Goal: Task Accomplishment & Management: Manage account settings

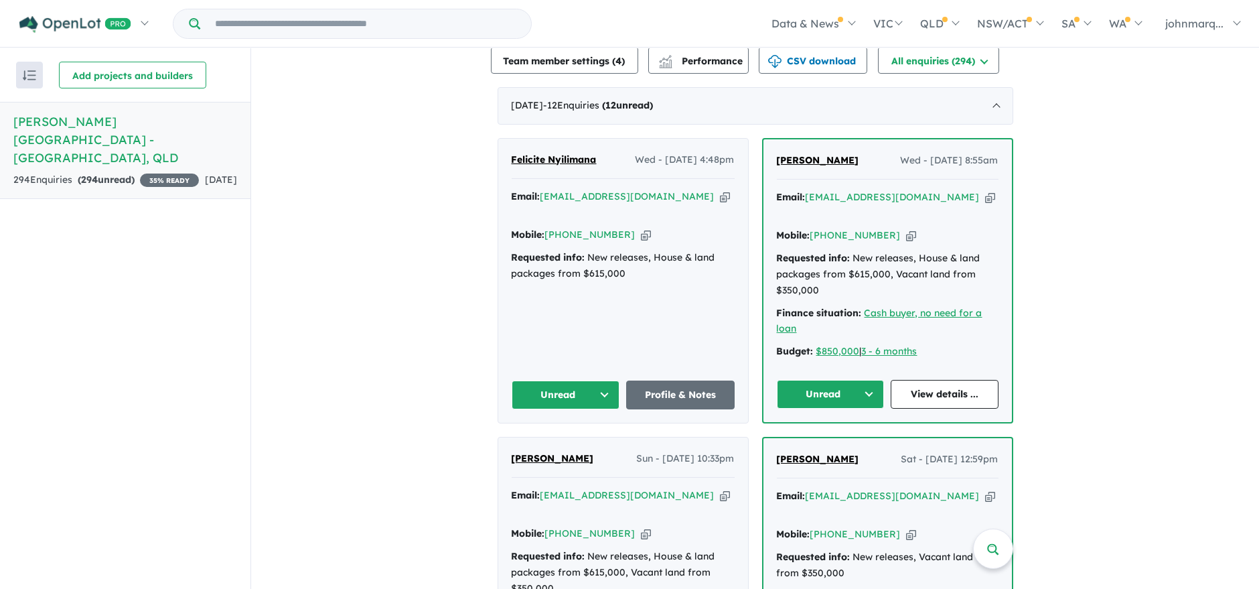
scroll to position [520, 0]
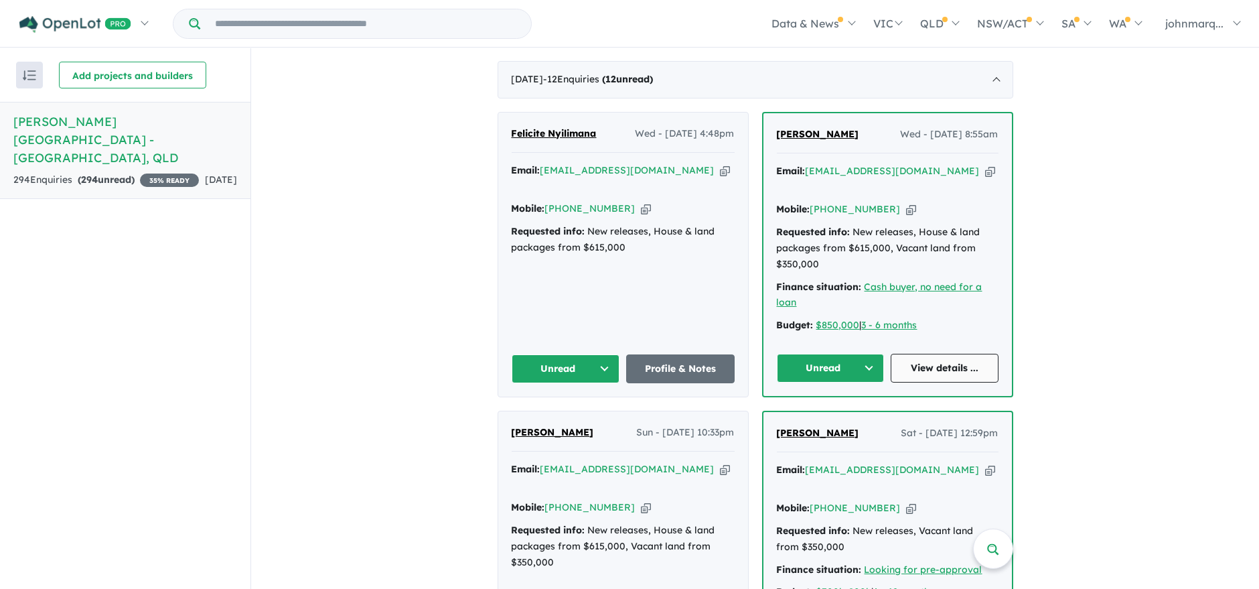
click at [943, 354] on link "View details ..." at bounding box center [945, 368] width 108 height 29
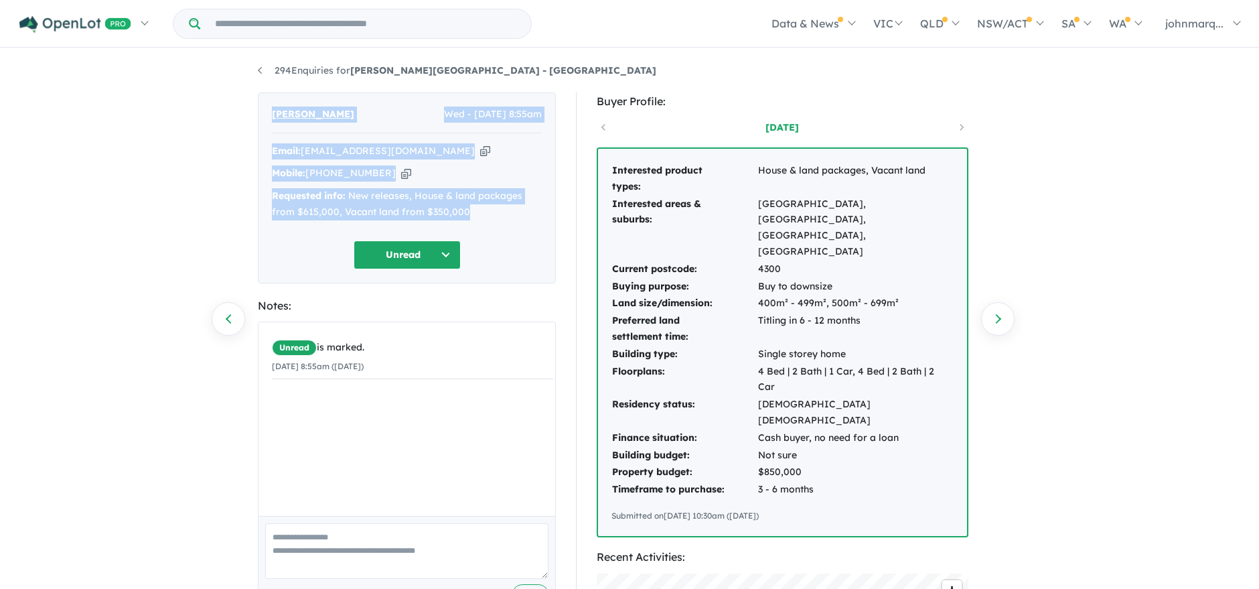
drag, startPoint x: 285, startPoint y: 122, endPoint x: 477, endPoint y: 218, distance: 215.3
click at [477, 218] on div "Carol Jordan Wed - 17/09/2025, 8:55am Email: caswgeneral27@gmail.com Copied! Mo…" at bounding box center [407, 187] width 298 height 191
copy div "Carol Jordan Wed - 17/09/2025, 8:55am Email: caswgeneral27@gmail.com Copied! Mo…"
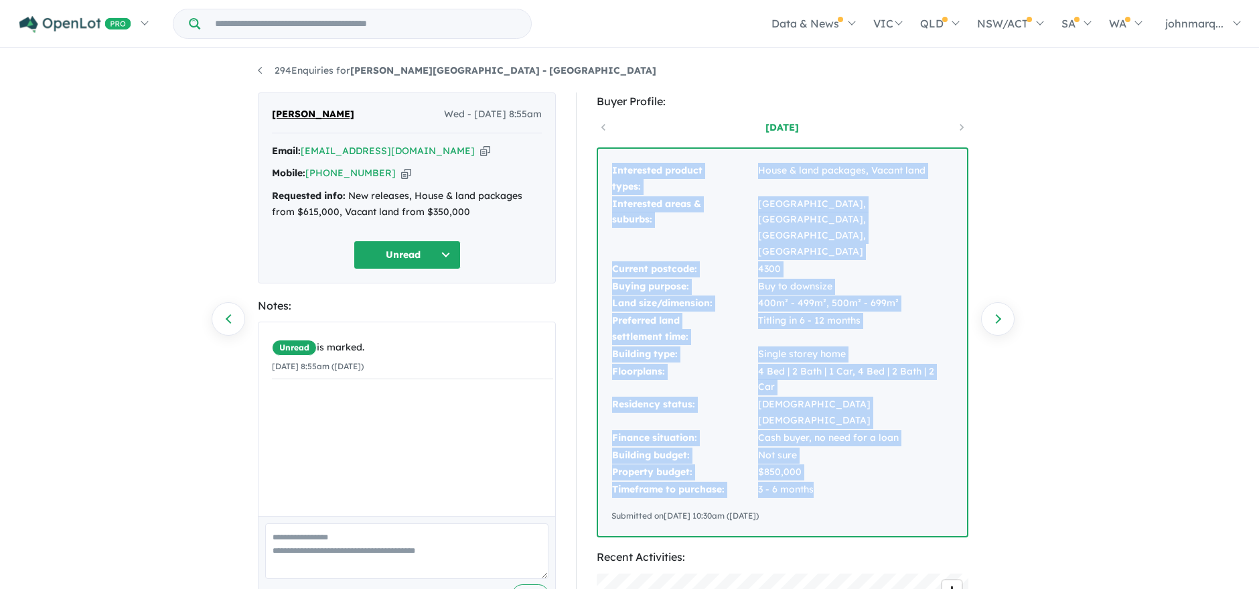
drag, startPoint x: 604, startPoint y: 164, endPoint x: 822, endPoint y: 422, distance: 337.8
click at [822, 422] on div "Interested product types: House & land packages, Vacant land Interested areas &…" at bounding box center [782, 342] width 369 height 387
copy tbody "Interested product types: House & land packages, Vacant land Interested areas &…"
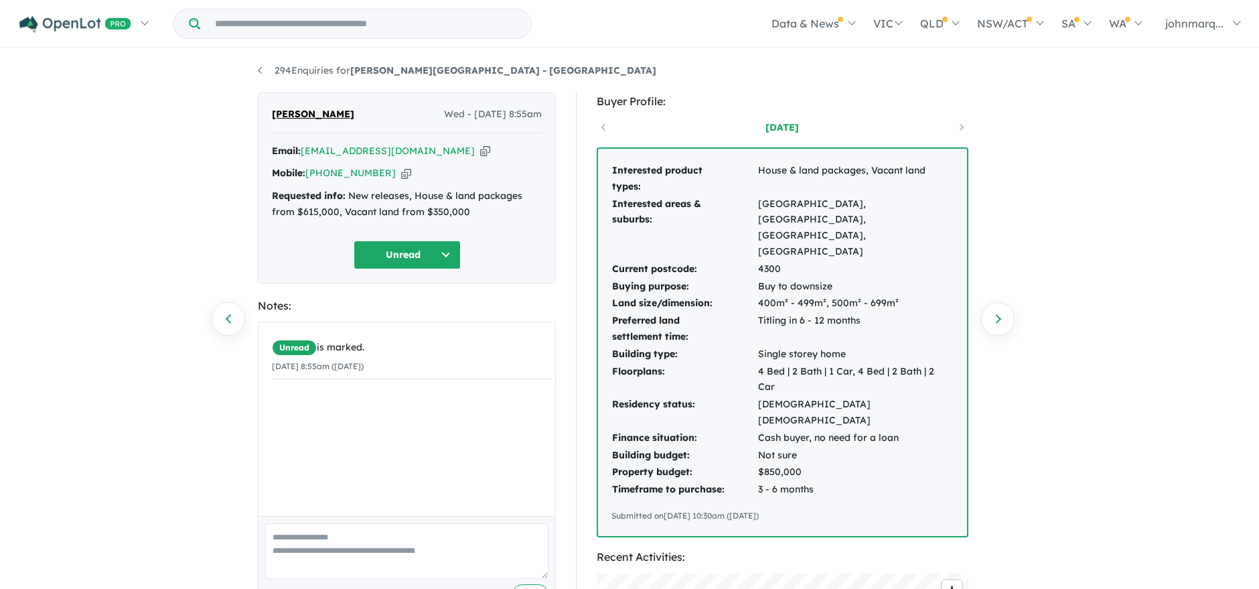
click at [1159, 176] on div "294 Enquiries for Ripley View Estate - Flinders View Previous enquiry Next enqu…" at bounding box center [629, 320] width 1259 height 541
click at [480, 152] on icon "button" at bounding box center [485, 151] width 10 height 14
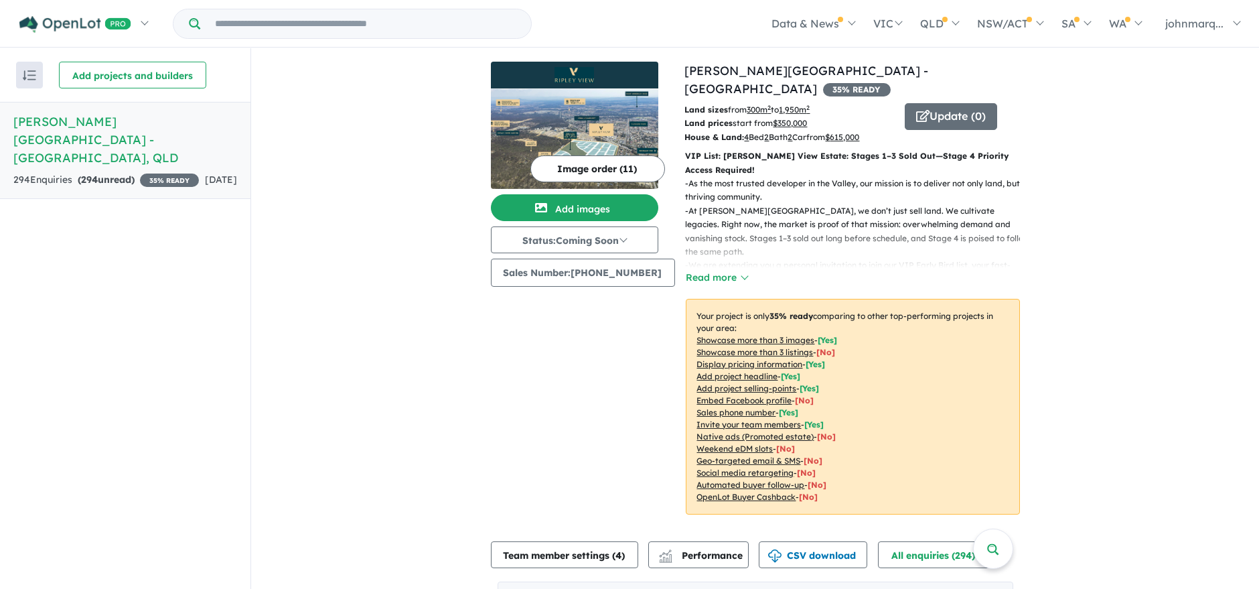
scroll to position [520, 0]
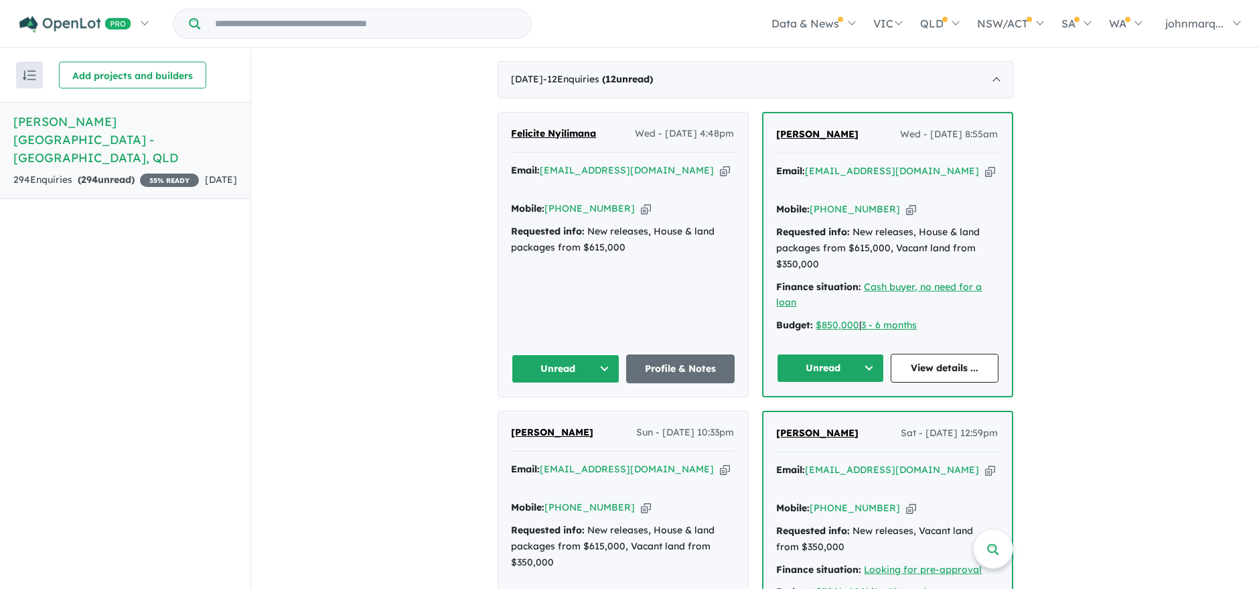
click at [985, 164] on icon "button" at bounding box center [990, 171] width 10 height 14
